Goal: Transaction & Acquisition: Purchase product/service

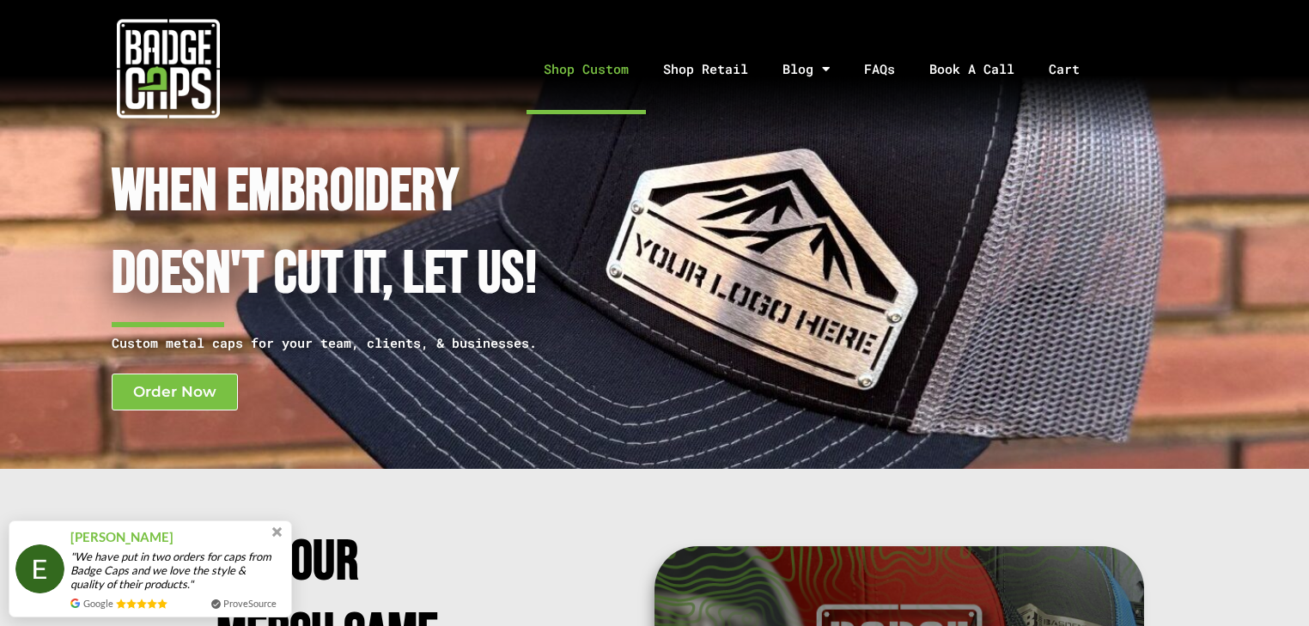
click at [571, 74] on link "Shop Custom" at bounding box center [586, 69] width 119 height 90
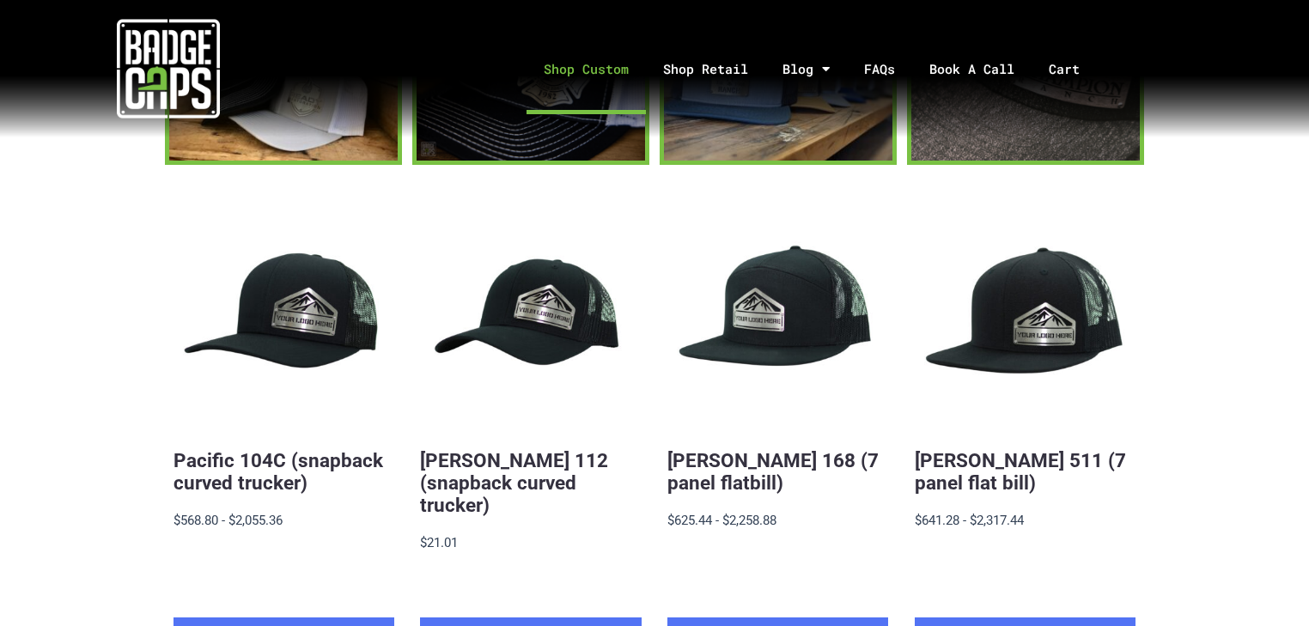
scroll to position [344, 0]
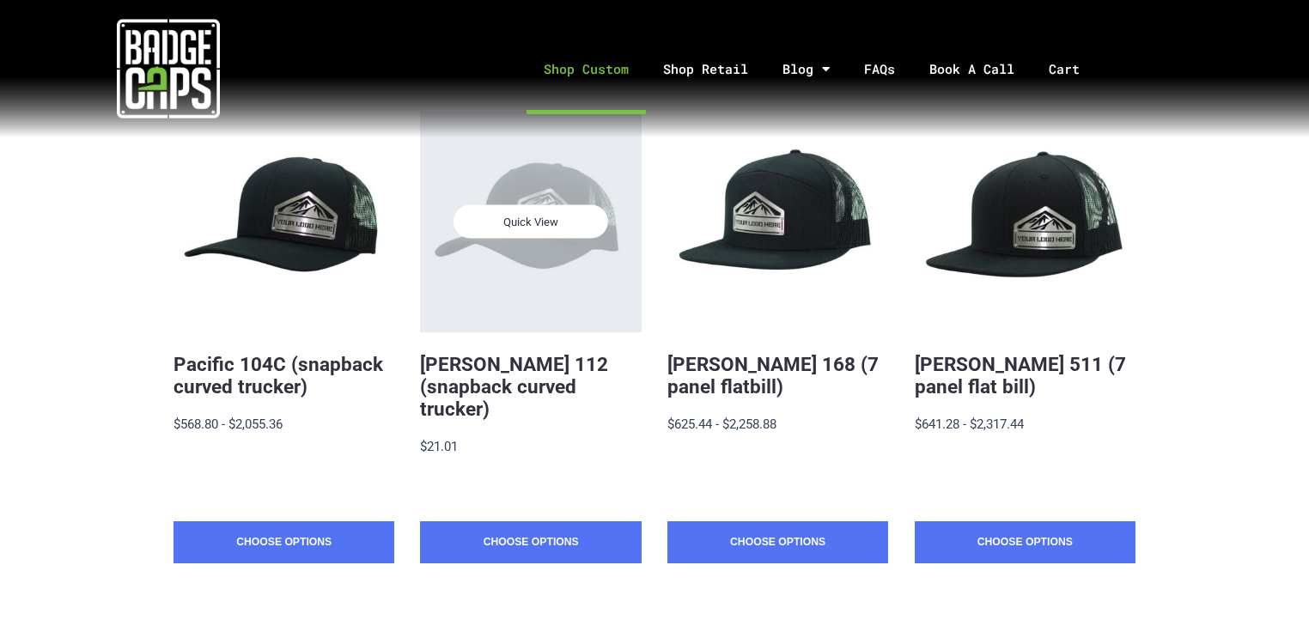
click at [546, 235] on span "Quick View" at bounding box center [531, 222] width 155 height 34
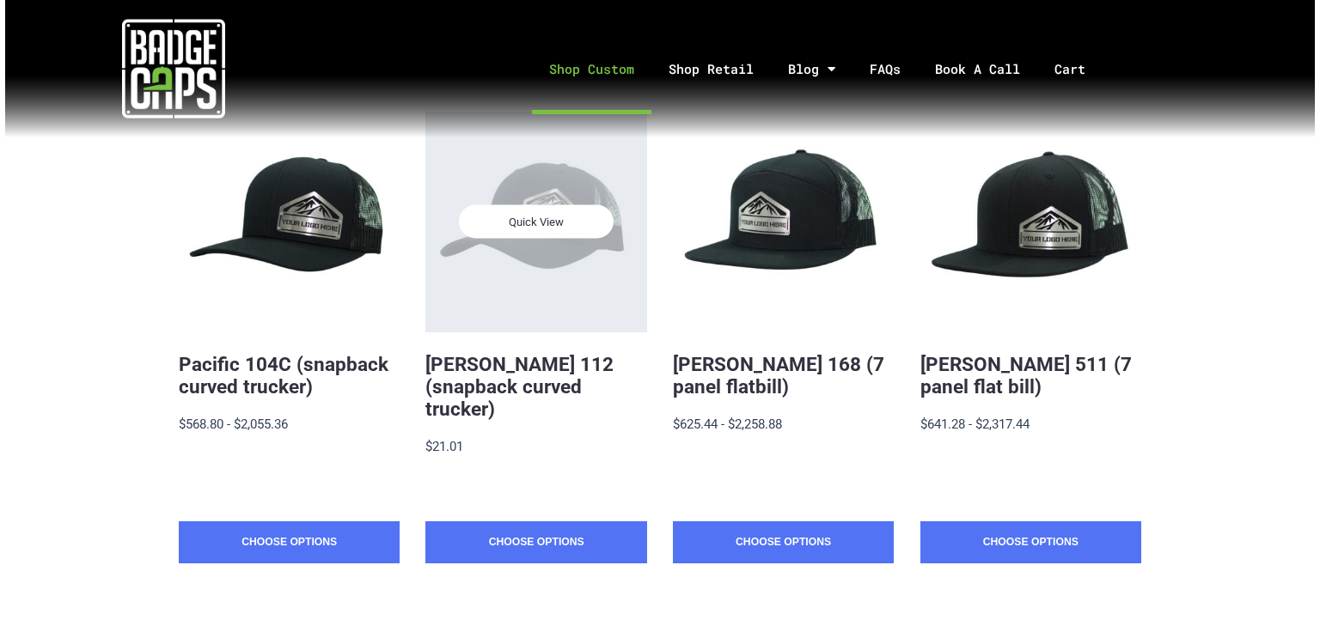
scroll to position [0, 0]
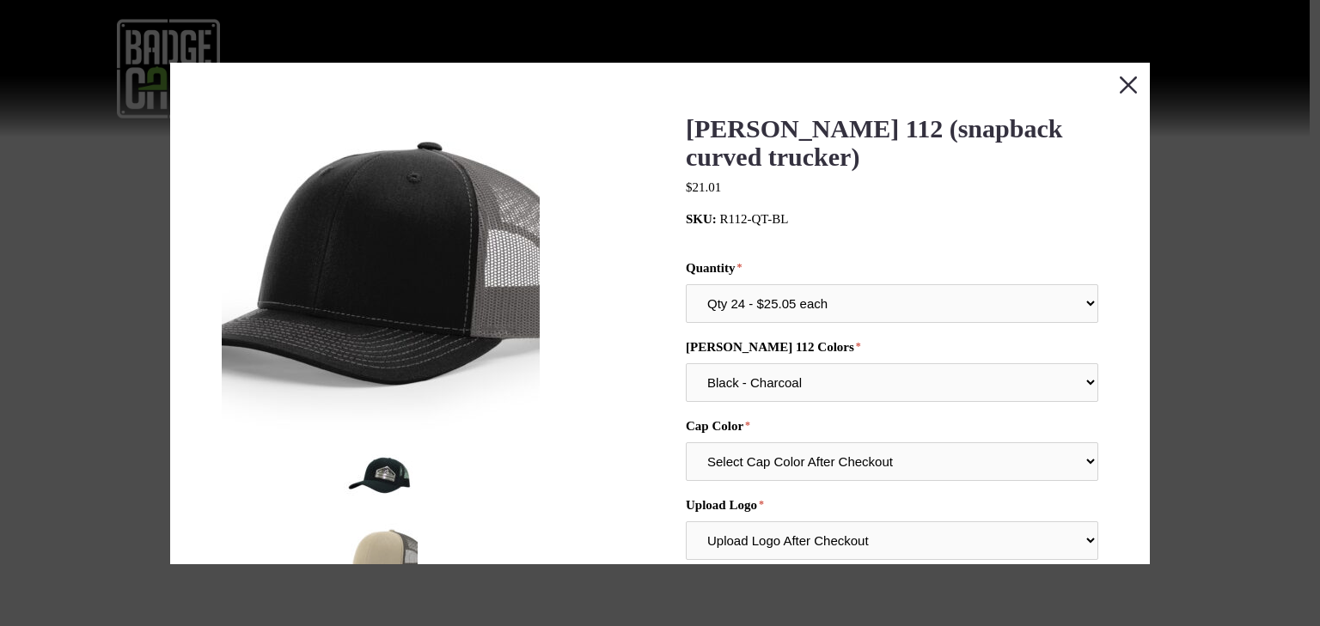
click at [1125, 88] on button "Close this dialog window" at bounding box center [1128, 84] width 43 height 43
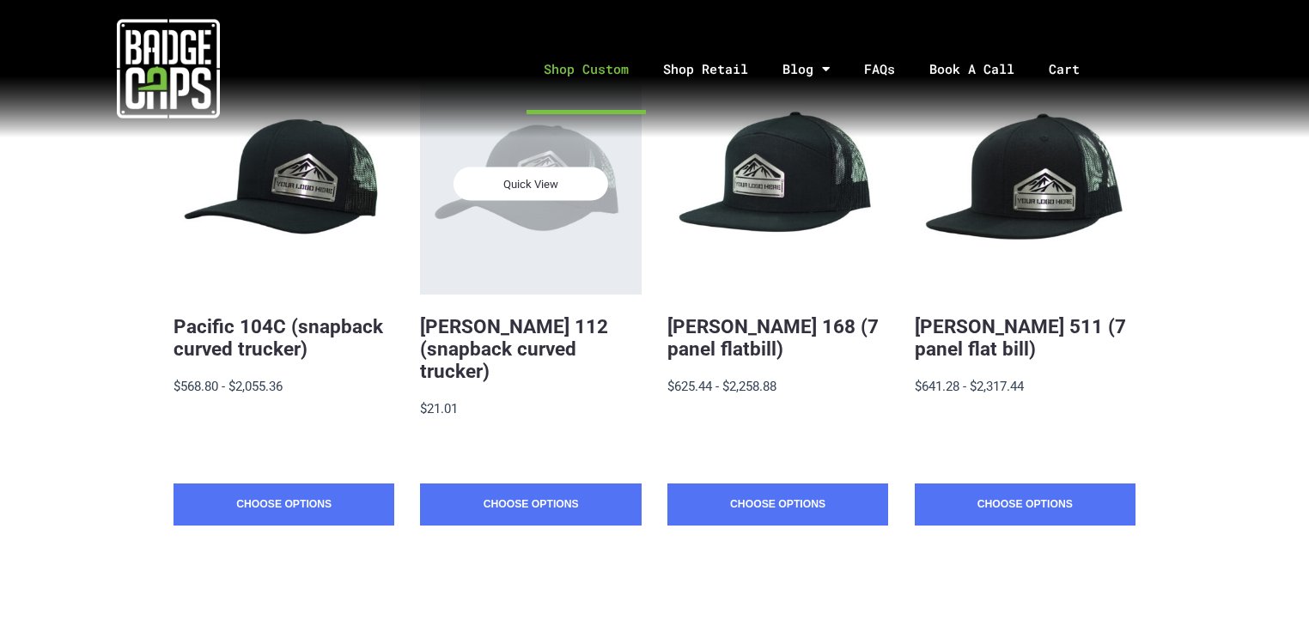
scroll to position [394, 0]
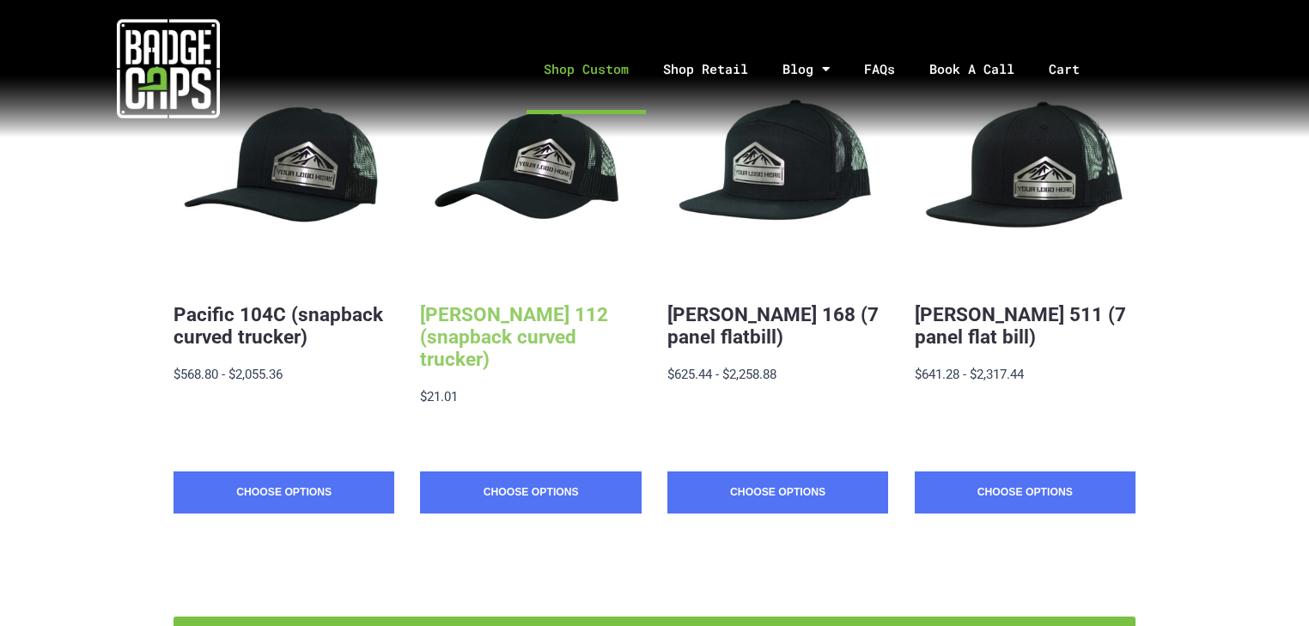
click at [522, 342] on link "[PERSON_NAME] 112 (snapback curved trucker)" at bounding box center [514, 336] width 188 height 67
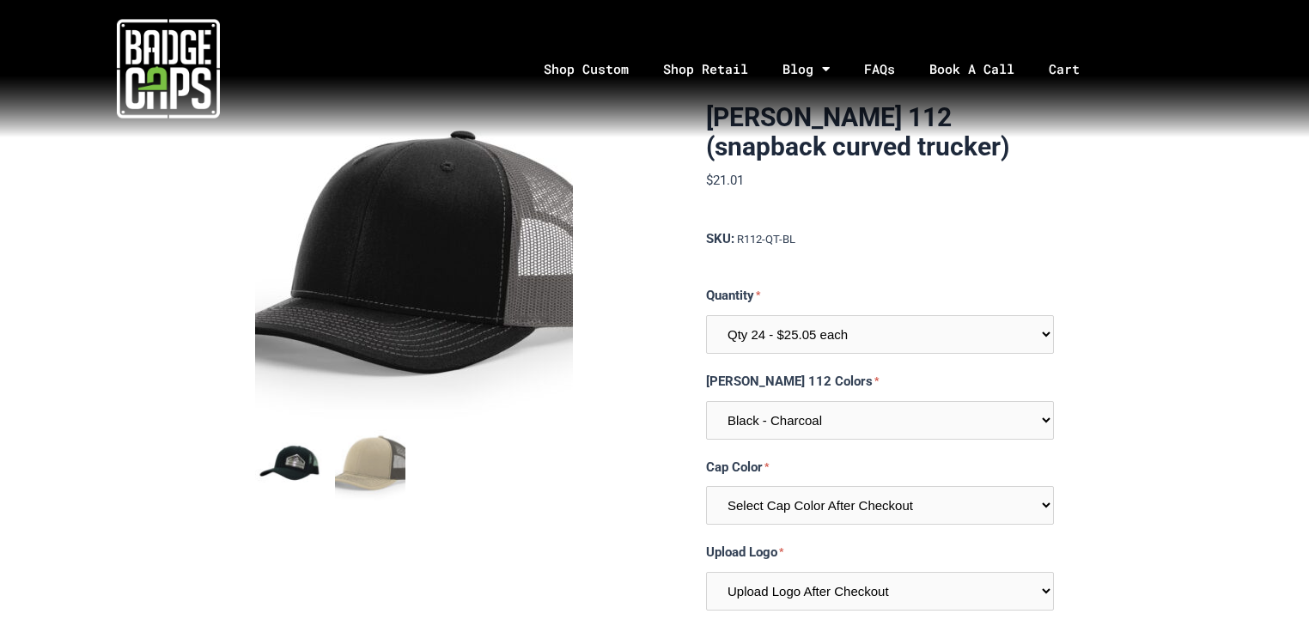
scroll to position [69, 0]
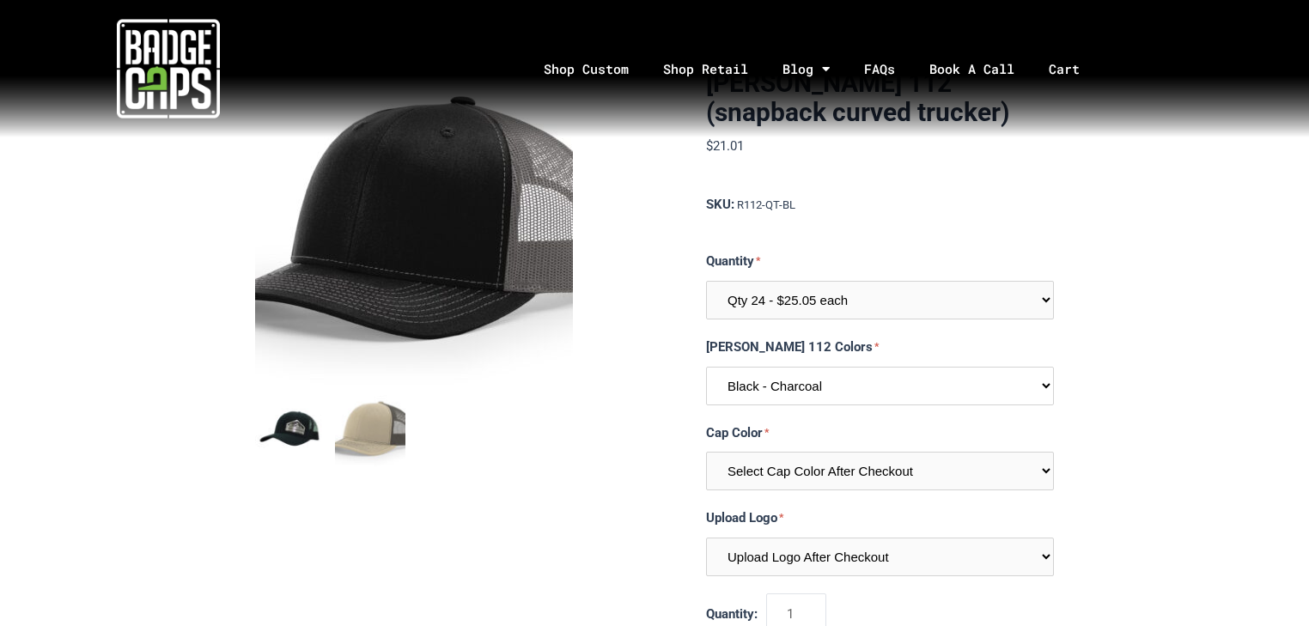
click at [873, 382] on select "Black - Charcoal Khaki - Coffee I would like a color not listed here" at bounding box center [880, 386] width 348 height 39
click at [364, 437] on img "mark as featured image" at bounding box center [370, 430] width 71 height 71
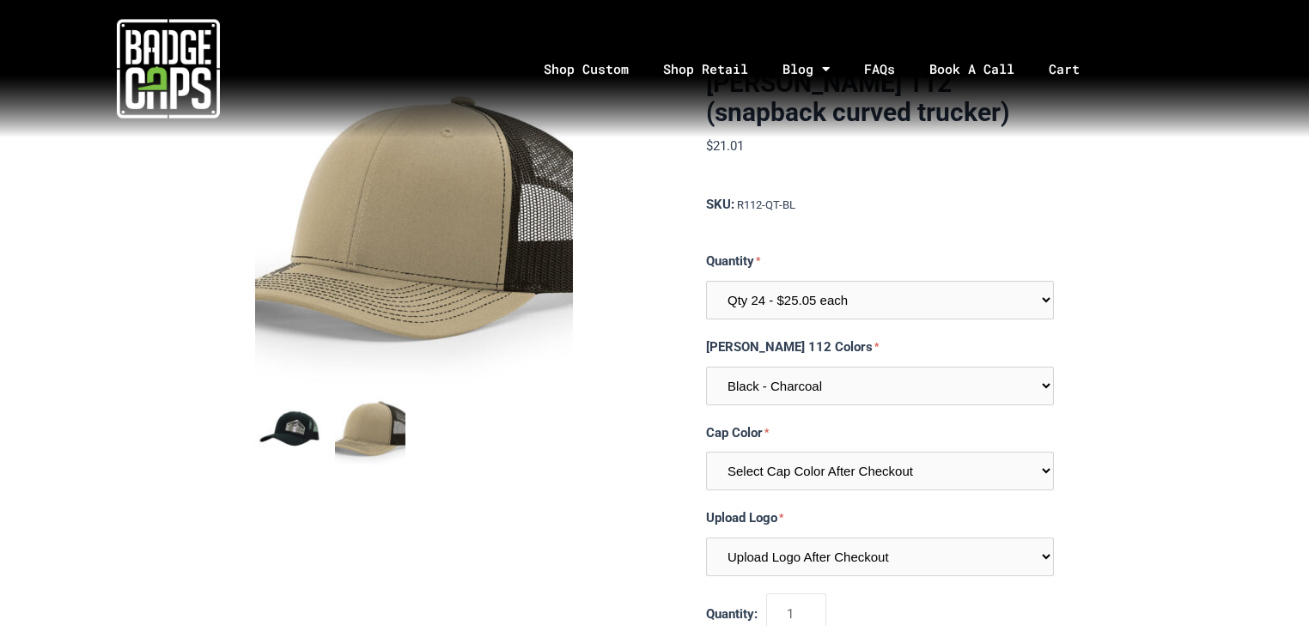
click at [301, 451] on img "mark as featured image" at bounding box center [290, 430] width 71 height 71
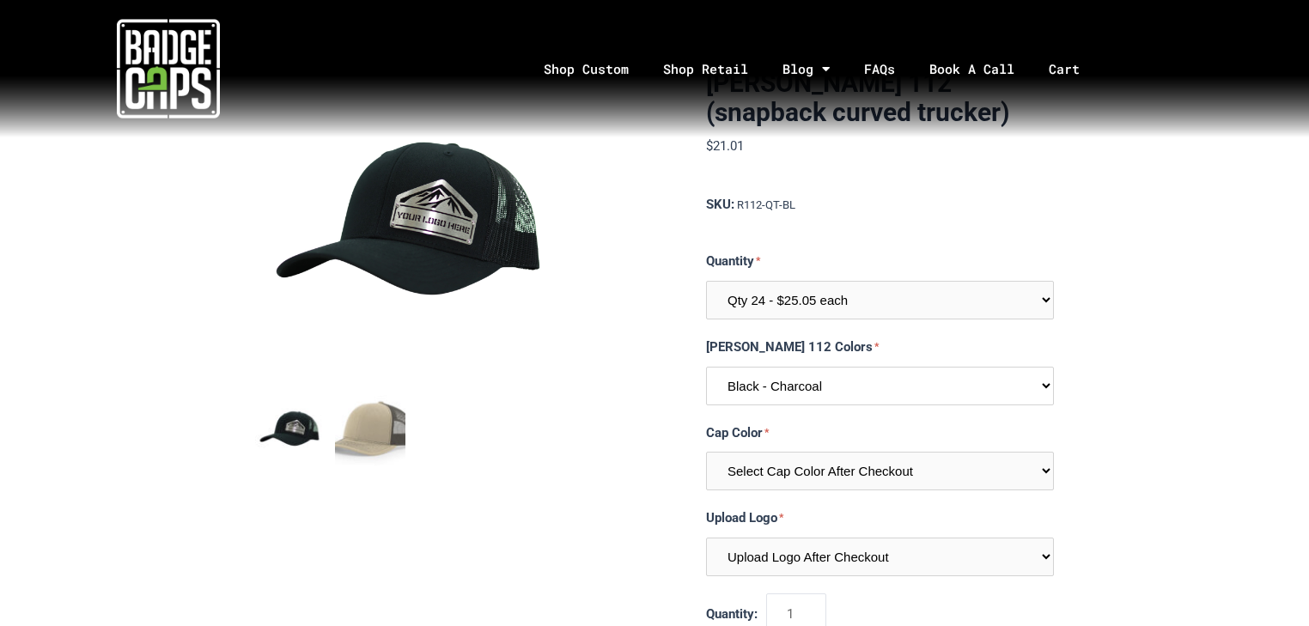
click at [801, 393] on select "Black - Charcoal Khaki - Coffee I would like a color not listed here" at bounding box center [880, 386] width 348 height 39
click at [706, 367] on select "Black - Charcoal Khaki - Coffee I would like a color not listed here" at bounding box center [880, 386] width 348 height 39
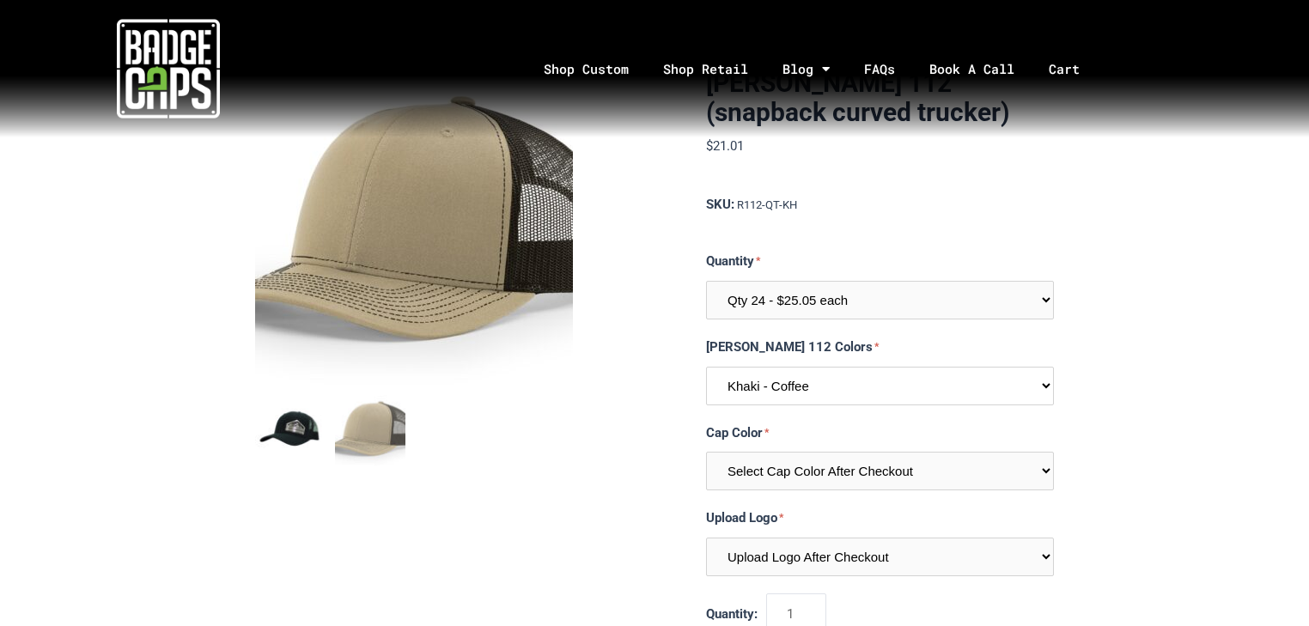
click at [788, 394] on select "Black - Charcoal Khaki - Coffee I would like a color not listed here" at bounding box center [880, 386] width 348 height 39
select select "218"
click at [706, 367] on select "Black - Charcoal Khaki - Coffee I would like a color not listed here" at bounding box center [880, 386] width 348 height 39
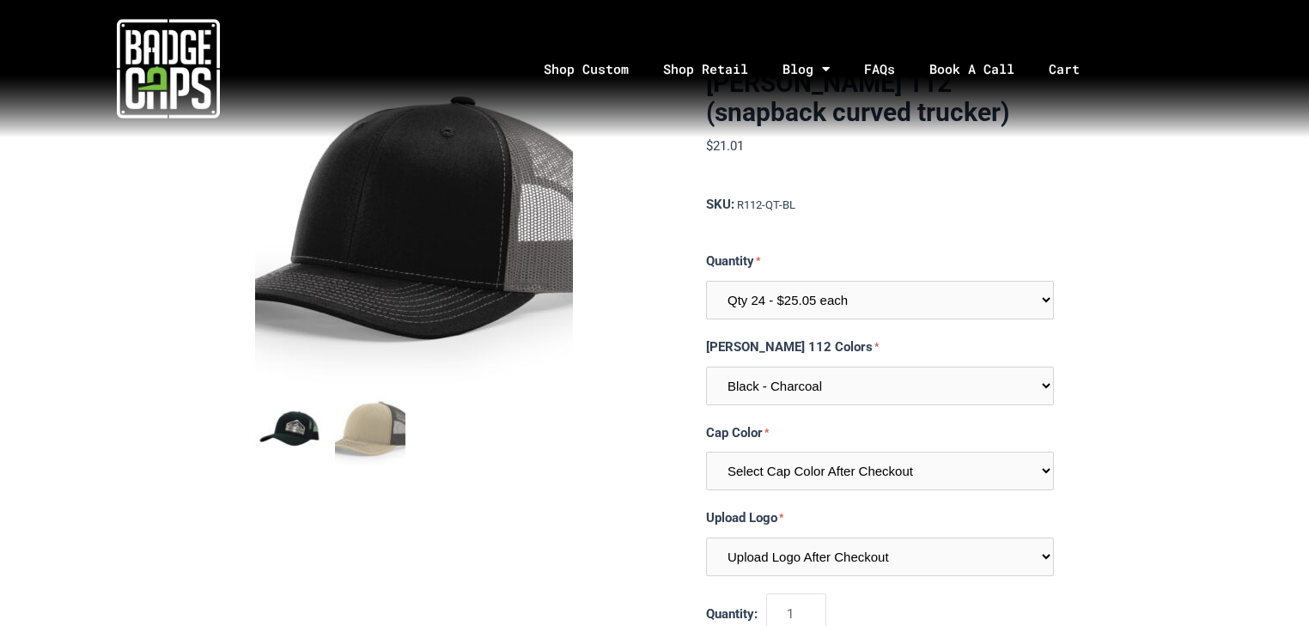
click at [628, 311] on section "[PERSON_NAME] 112 (snapback curved trucker) $21.01 MSRP: $21.01 0 reviews SKU: …" at bounding box center [654, 382] width 799 height 627
click at [617, 62] on link "Shop Custom" at bounding box center [586, 69] width 119 height 90
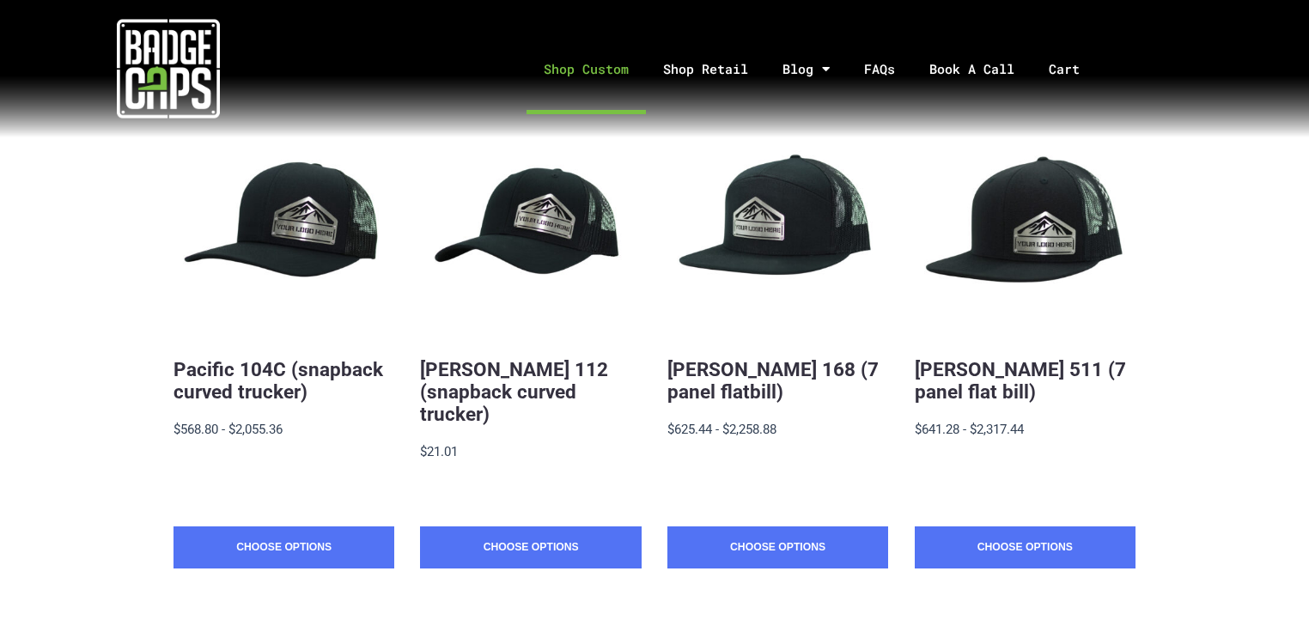
scroll to position [412, 0]
